Goal: Task Accomplishment & Management: Manage account settings

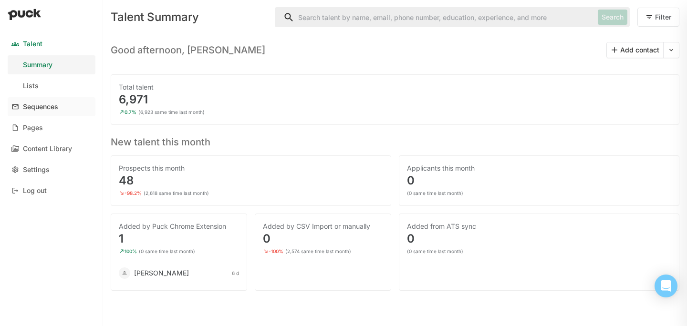
click at [59, 107] on link "Sequences" at bounding box center [52, 106] width 88 height 19
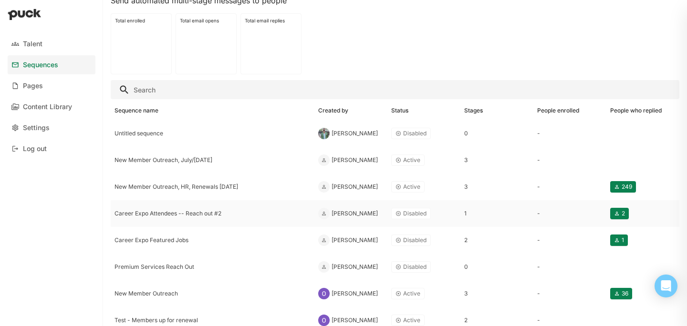
scroll to position [37, 0]
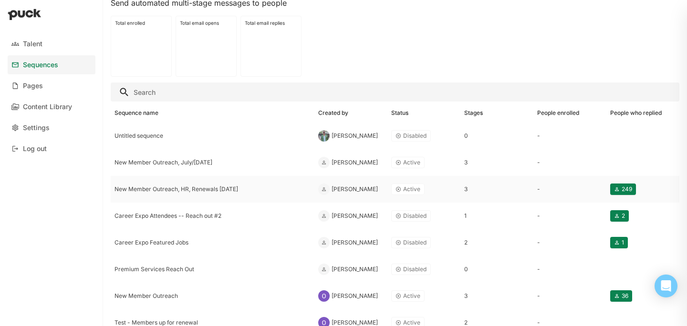
click at [206, 195] on div "New Member Outreach, HR, Renewals [DATE]" at bounding box center [213, 189] width 204 height 27
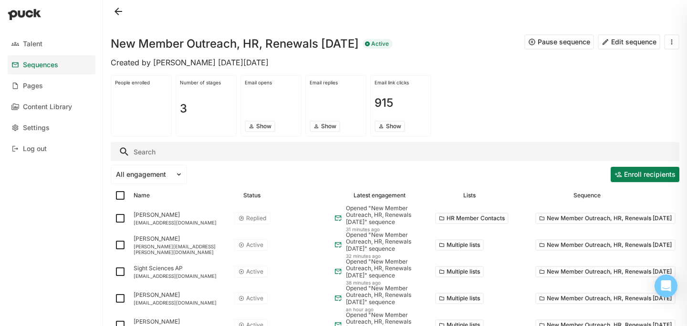
click at [233, 154] on input "Search" at bounding box center [395, 151] width 569 height 19
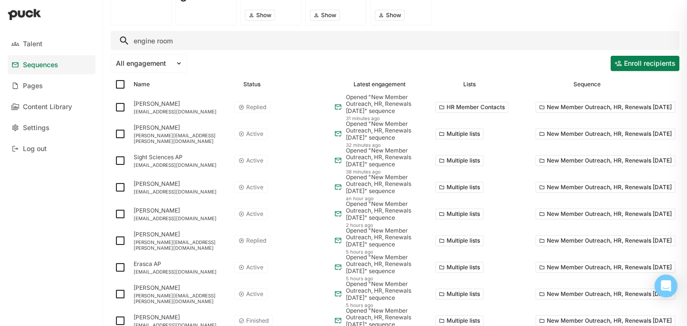
scroll to position [120, 0]
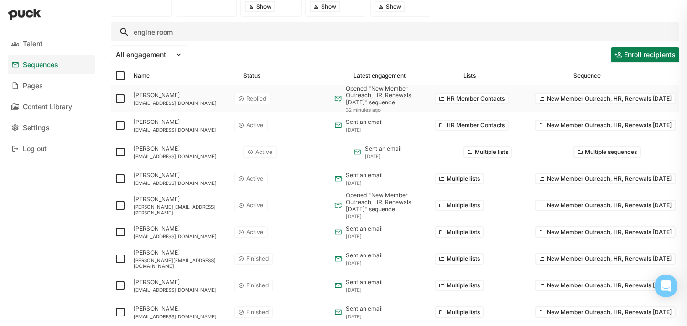
type input "engine room"
click at [564, 95] on button "New Member Outreach, HR, Renewals [DATE]" at bounding box center [605, 98] width 140 height 11
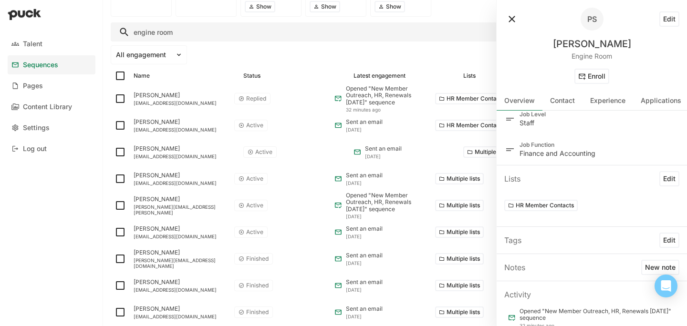
scroll to position [0, 0]
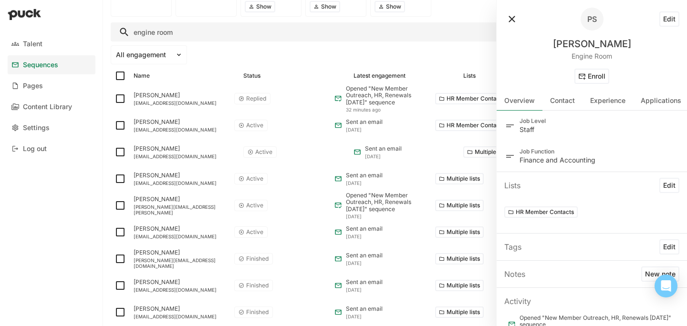
click at [669, 23] on button "Edit" at bounding box center [669, 18] width 20 height 15
select select "US"
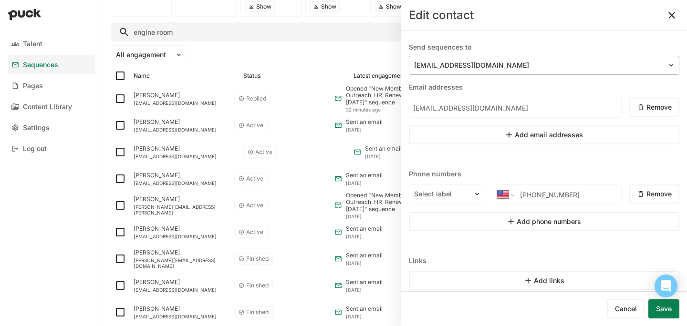
scroll to position [141, 0]
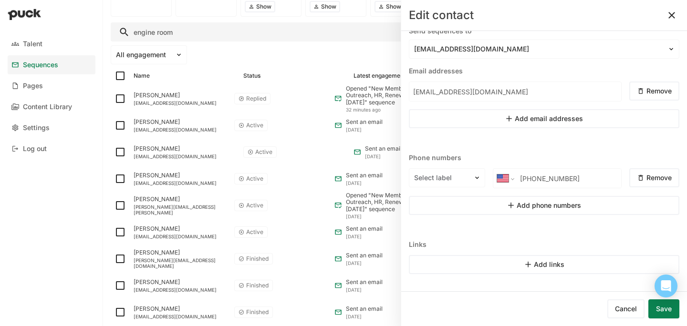
click at [675, 11] on button at bounding box center [671, 15] width 15 height 15
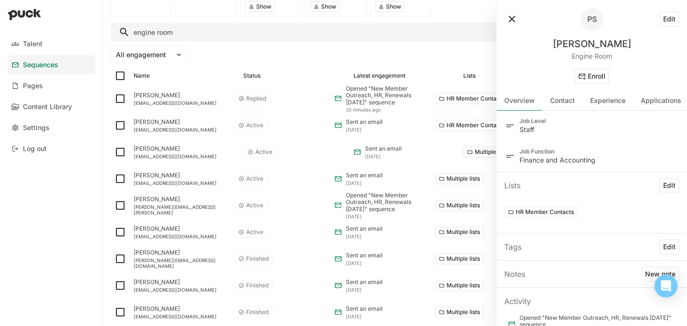
click at [507, 19] on button at bounding box center [511, 18] width 15 height 15
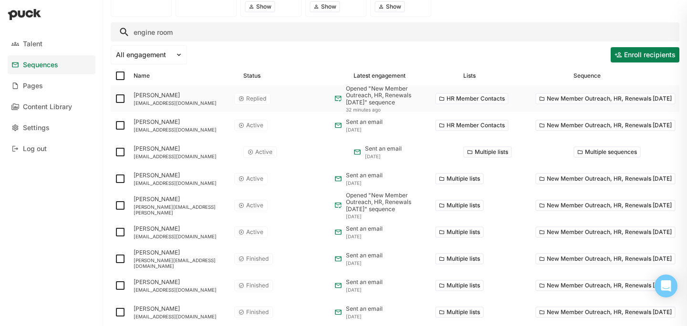
click at [123, 103] on img at bounding box center [119, 98] width 11 height 11
click at [114, 99] on input "checkbox" at bounding box center [114, 99] width 0 height 0
checkbox input "true"
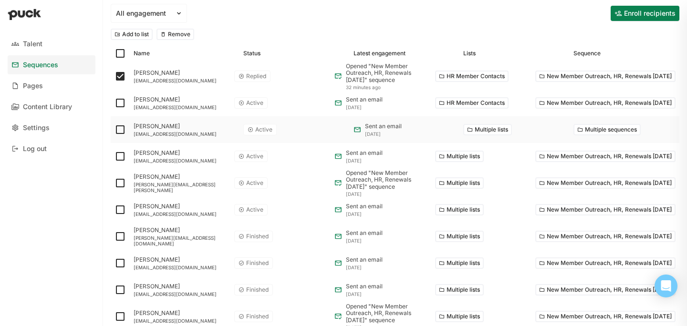
scroll to position [162, 0]
click at [118, 101] on img at bounding box center [119, 102] width 11 height 11
click at [114, 103] on input "checkbox" at bounding box center [114, 103] width 0 height 0
checkbox input "true"
click at [121, 131] on img at bounding box center [119, 129] width 11 height 11
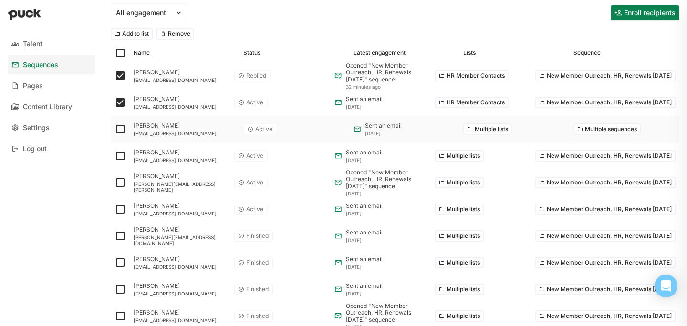
click at [114, 130] on input "checkbox" at bounding box center [114, 129] width 0 height 0
click at [122, 131] on img at bounding box center [119, 129] width 11 height 11
click at [114, 130] on input "checkbox" at bounding box center [114, 129] width 0 height 0
checkbox input "false"
click at [122, 157] on img at bounding box center [119, 155] width 11 height 11
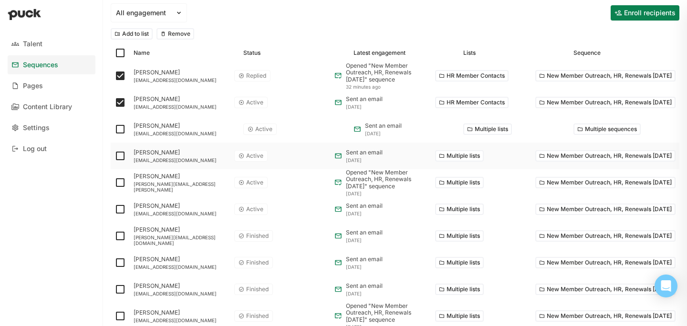
click at [114, 156] on input "checkbox" at bounding box center [114, 156] width 0 height 0
checkbox input "true"
click at [119, 232] on img at bounding box center [119, 235] width 11 height 11
click at [114, 236] on input "checkbox" at bounding box center [114, 236] width 0 height 0
checkbox input "true"
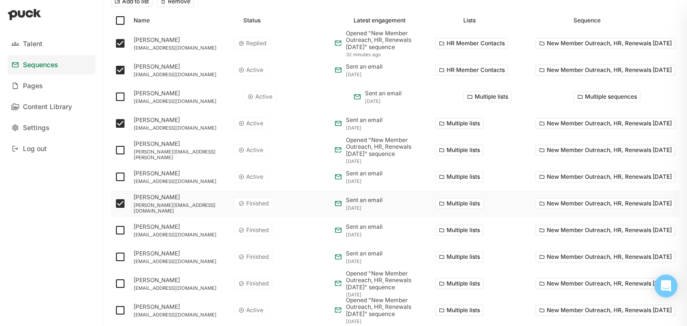
scroll to position [0, 0]
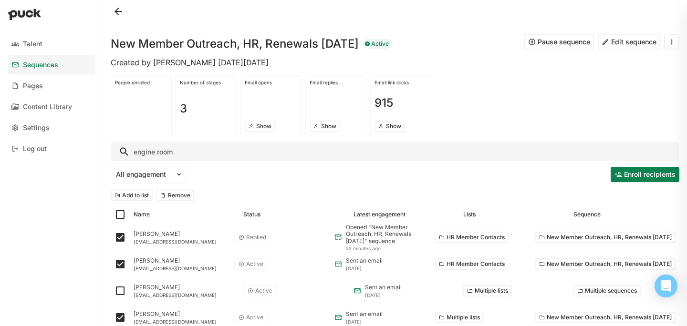
click at [159, 153] on input "engine room" at bounding box center [395, 151] width 569 height 19
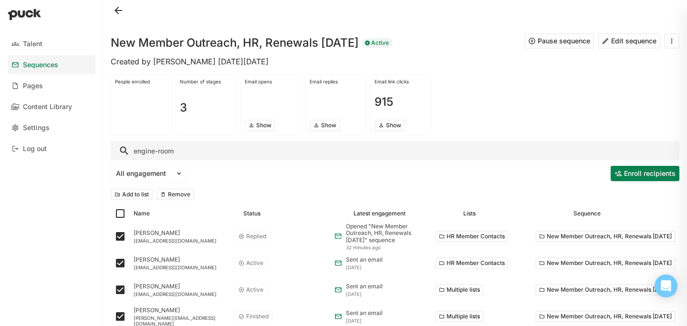
scroll to position [56, 0]
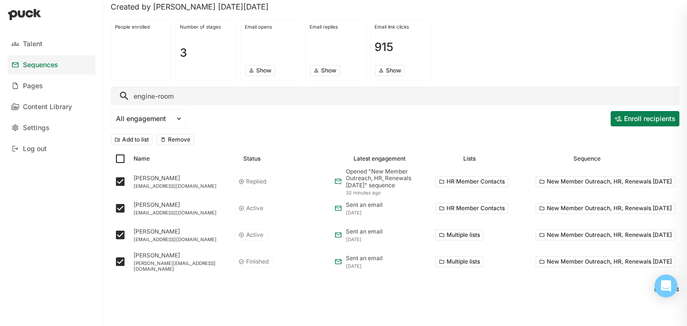
type input "engine-room"
click at [180, 142] on button "Remove" at bounding box center [175, 139] width 38 height 11
click at [259, 179] on div "Archived" at bounding box center [258, 181] width 24 height 7
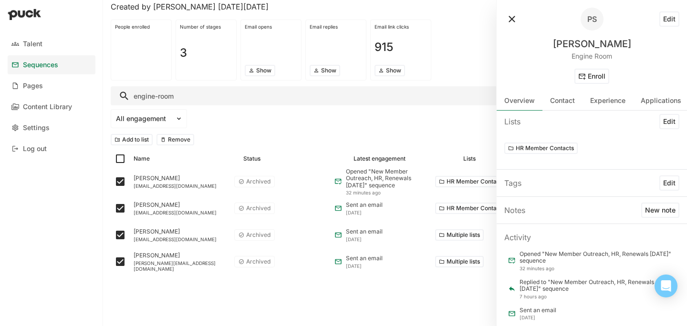
scroll to position [64, 0]
click at [514, 13] on button at bounding box center [511, 18] width 15 height 15
